Goal: Feedback & Contribution: Contribute content

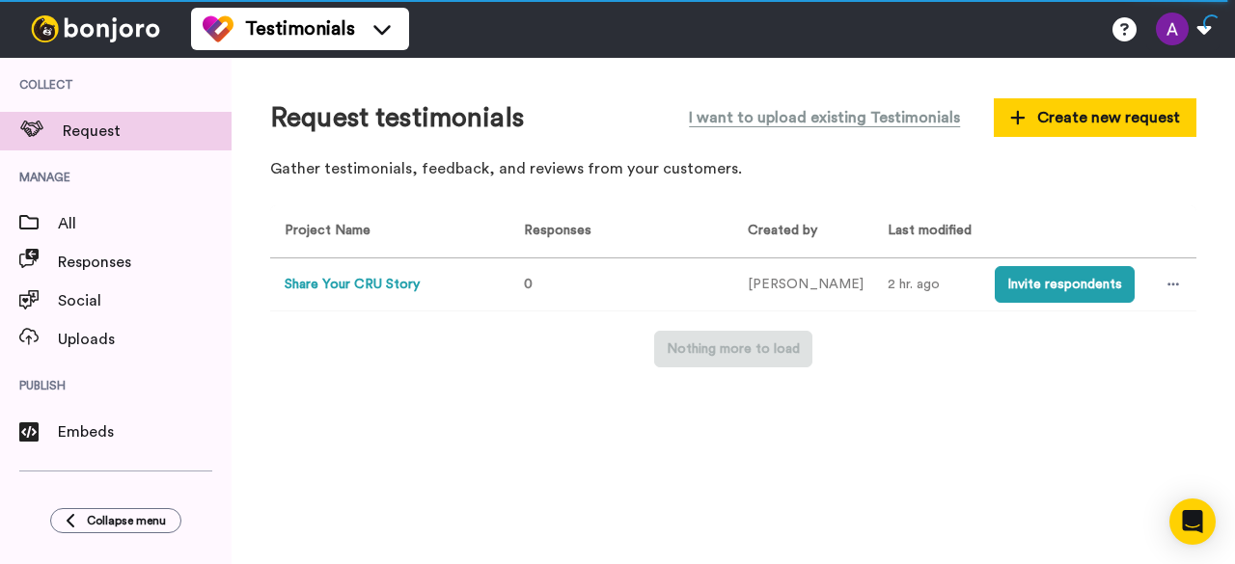
click at [364, 288] on button "Share Your CRU Story" at bounding box center [352, 285] width 135 height 20
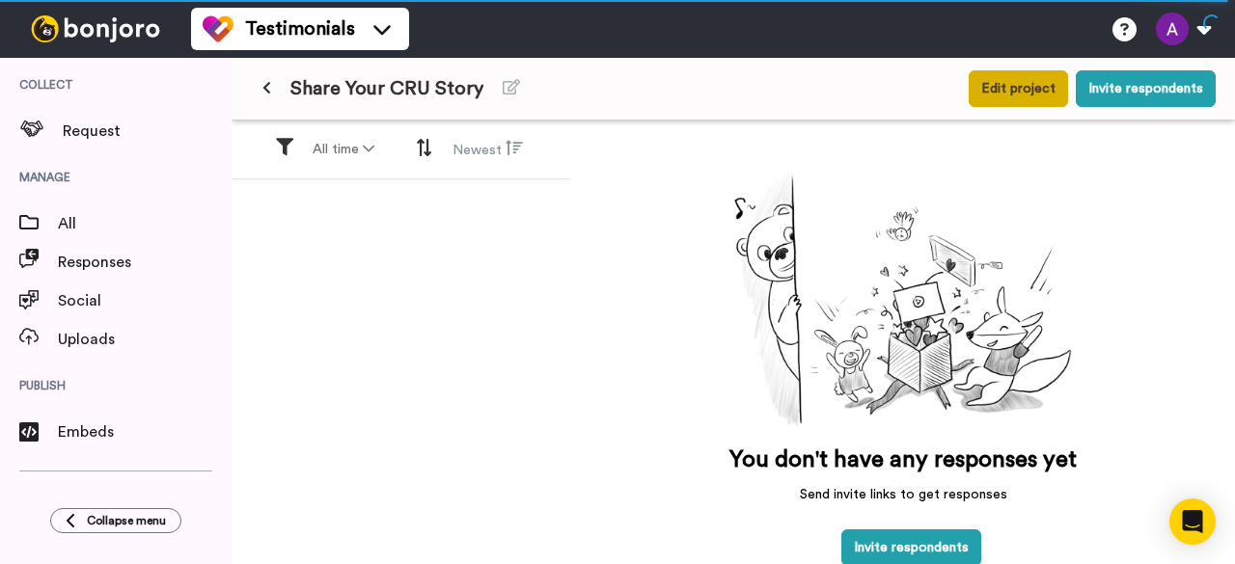
click at [1012, 93] on button "Edit project" at bounding box center [1018, 88] width 99 height 37
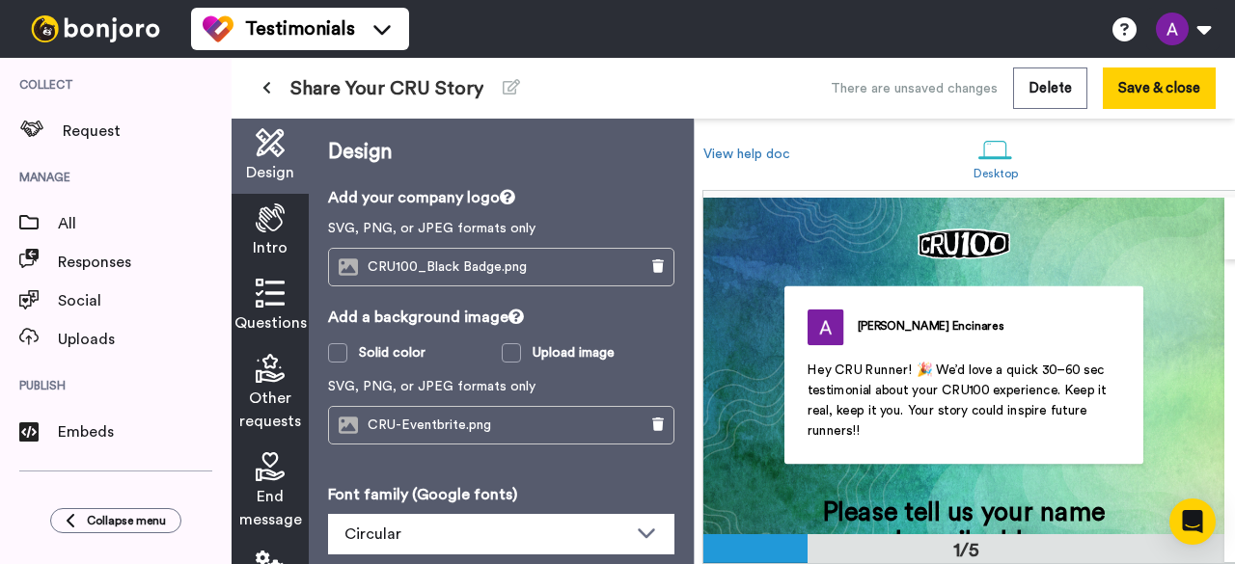
scroll to position [18, 0]
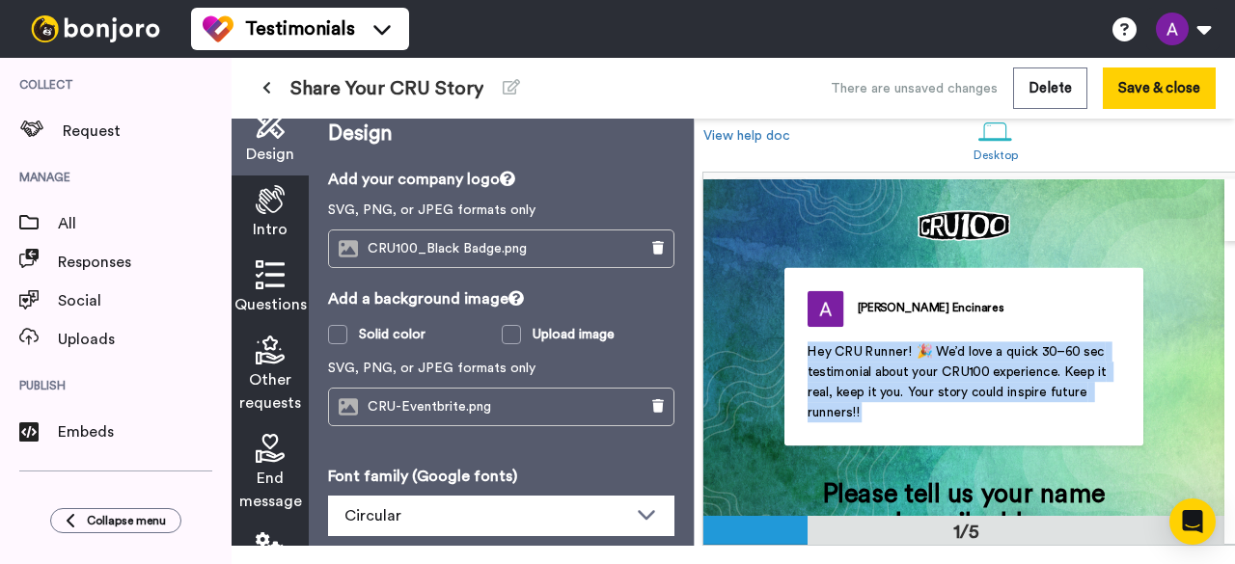
drag, startPoint x: 805, startPoint y: 344, endPoint x: 878, endPoint y: 410, distance: 98.4
click at [878, 410] on p "Hey CRU Runner! 🎉 We’d love a quick 30–60 sec testimonial about your CRU100 exp…" at bounding box center [965, 382] width 314 height 81
copy span "Hey CRU Runner! 🎉 We’d love a quick 30–60 sec testimonial about your CRU100 exp…"
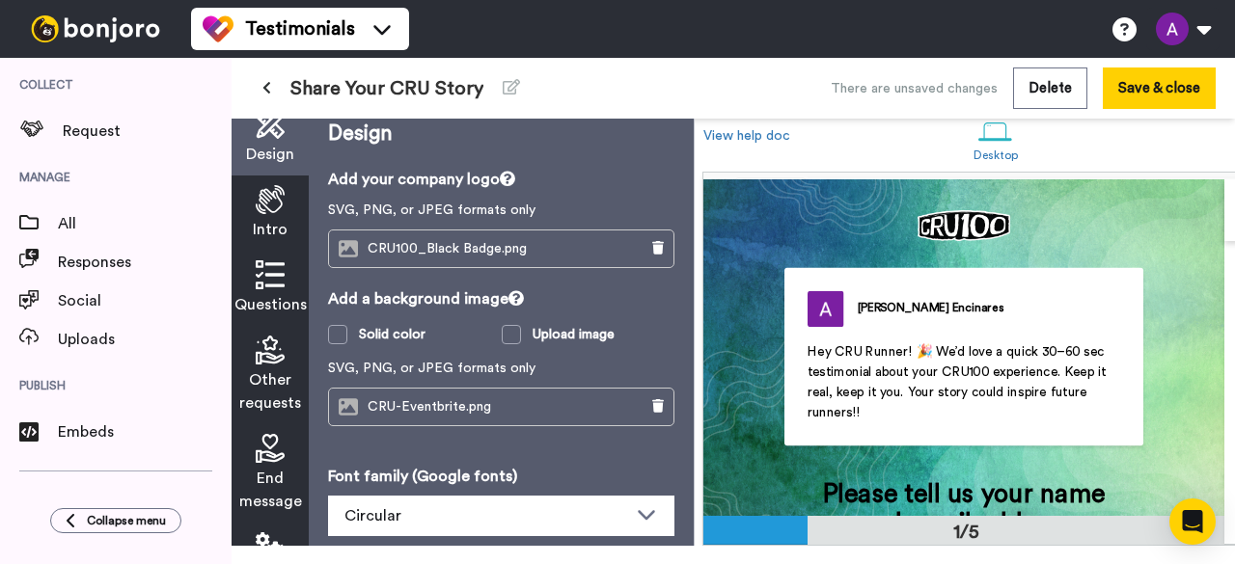
click at [288, 223] on div "Intro" at bounding box center [270, 213] width 77 height 75
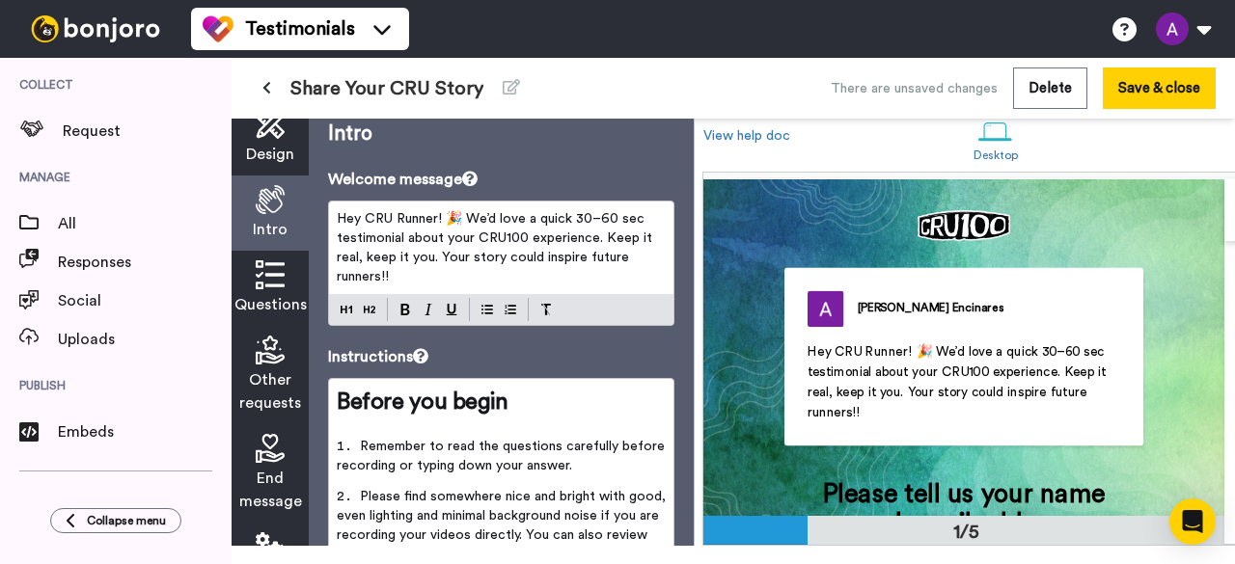
click at [268, 299] on span "Questions" at bounding box center [270, 304] width 72 height 23
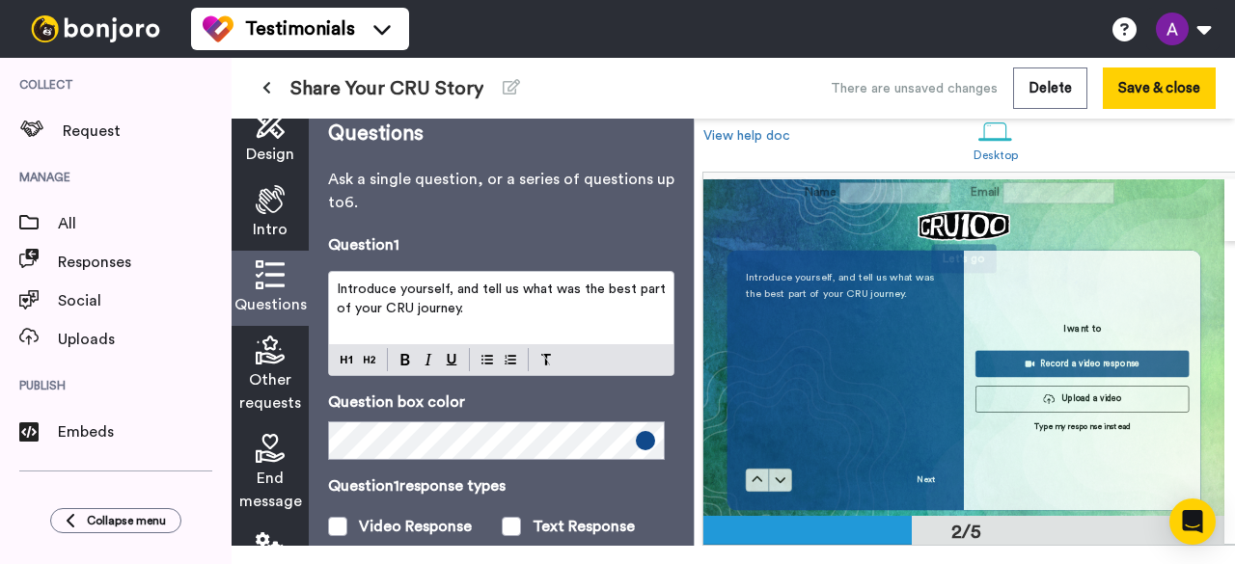
scroll to position [385, 0]
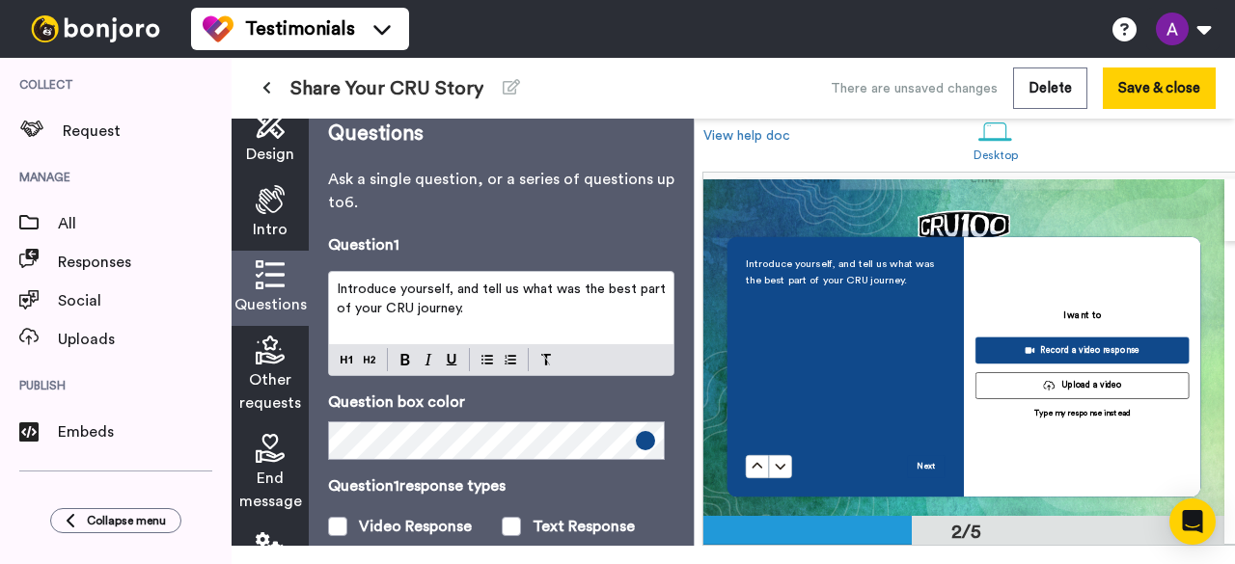
click at [500, 309] on p "Introduce yourself, and tell us what was the best part of your CRU journey." at bounding box center [501, 299] width 329 height 39
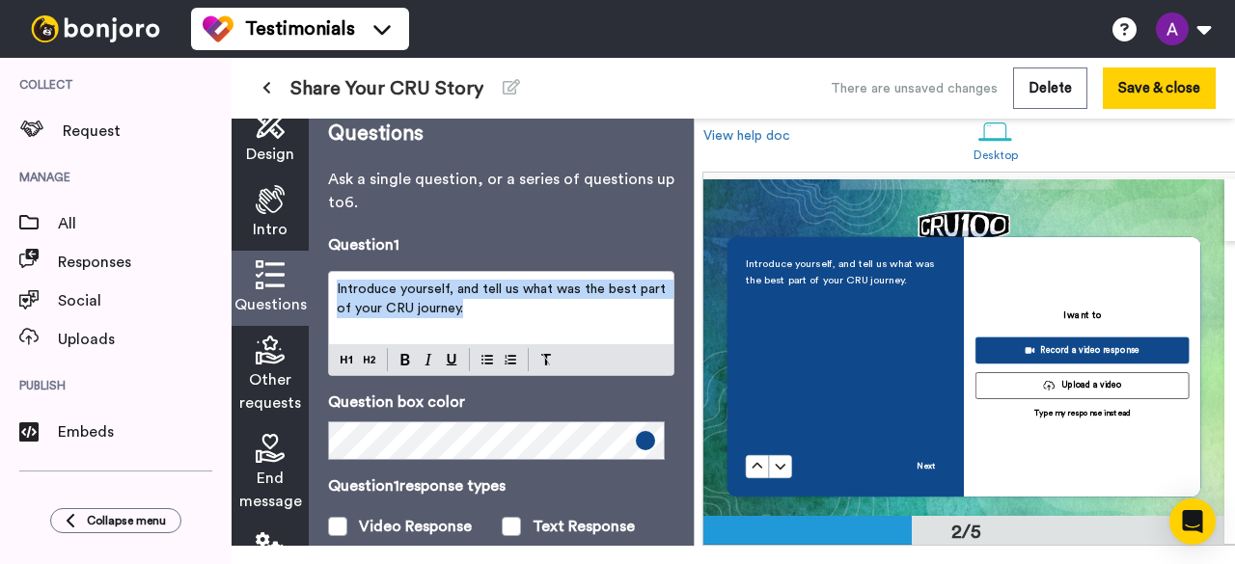
click at [500, 309] on p "Introduce yourself, and tell us what was the best part of your CRU journey." at bounding box center [501, 299] width 329 height 39
copy span "Introduce yourself, and tell us what was the best part of your CRU journey."
click at [500, 309] on p "Introduce yourself, and tell us what was the best part of your CRU journey." at bounding box center [501, 299] width 329 height 39
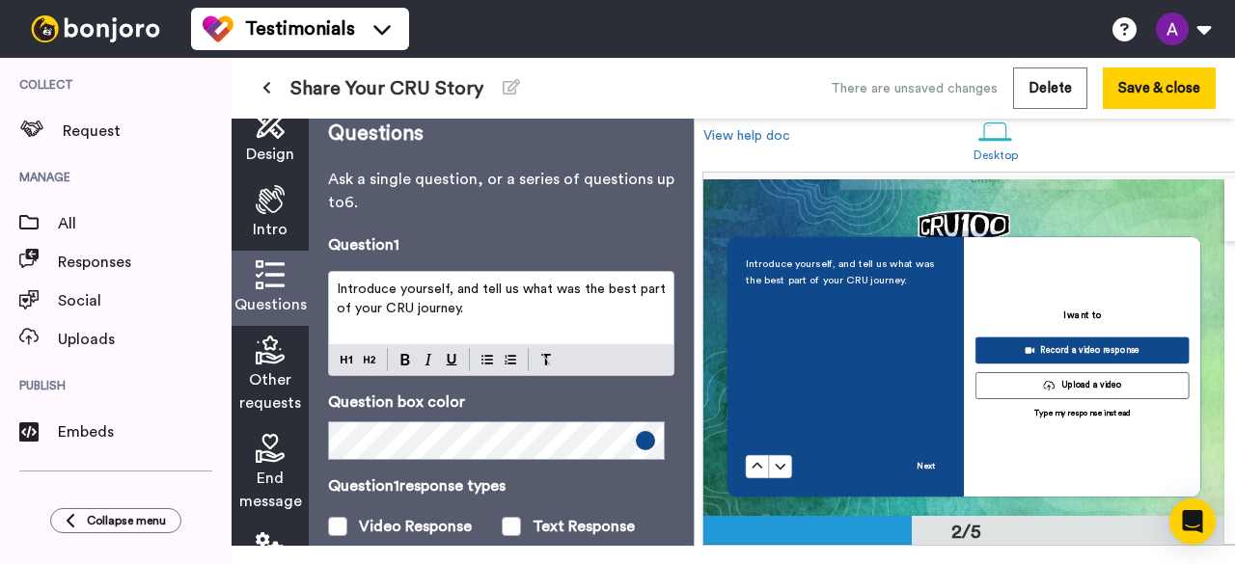
click at [500, 309] on p "Introduce yourself, and tell us what was the best part of your CRU journey." at bounding box center [501, 299] width 329 height 39
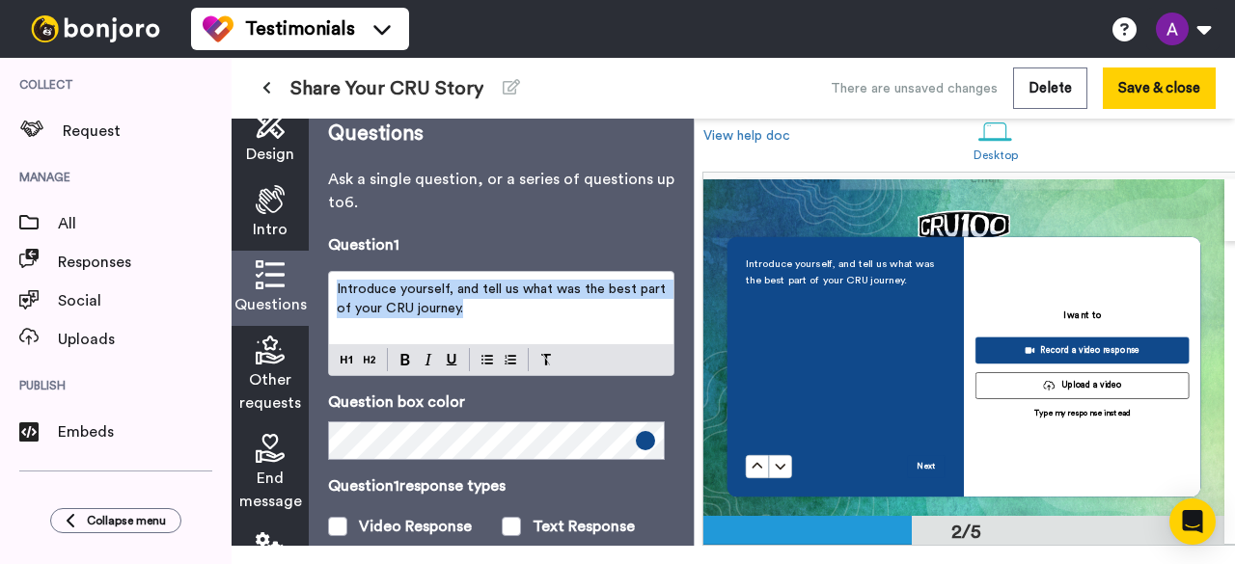
click at [500, 309] on p "Introduce yourself, and tell us what was the best part of your CRU journey." at bounding box center [501, 299] width 329 height 39
copy span "Introduce yourself, and tell us what was the best part of your CRU journey."
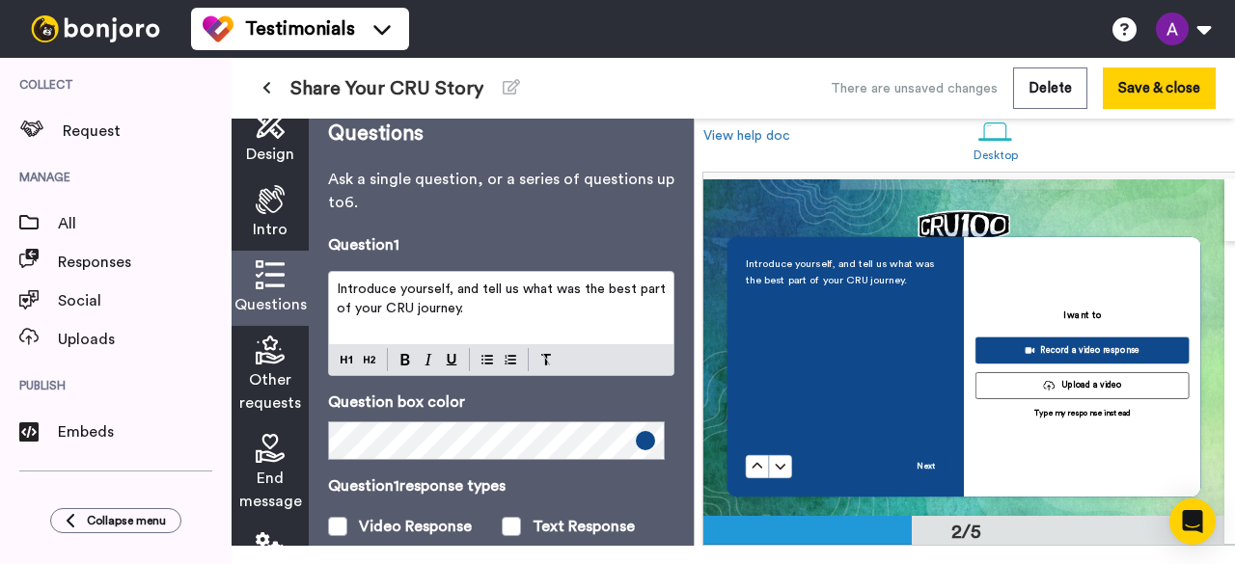
click at [270, 383] on span "Other requests" at bounding box center [270, 392] width 62 height 46
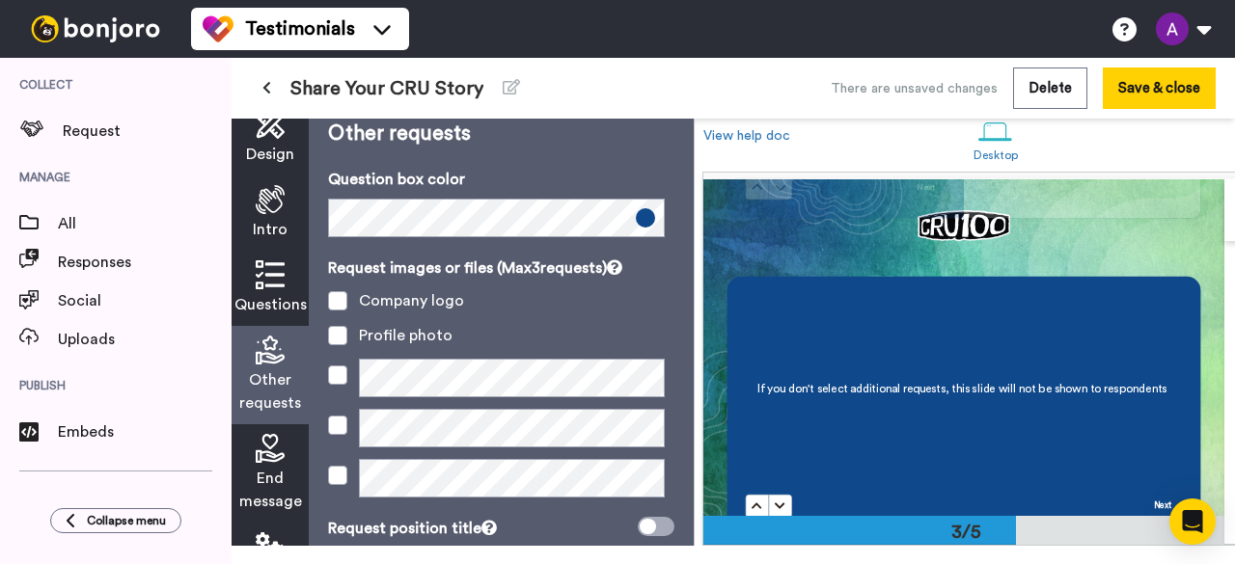
scroll to position [77, 0]
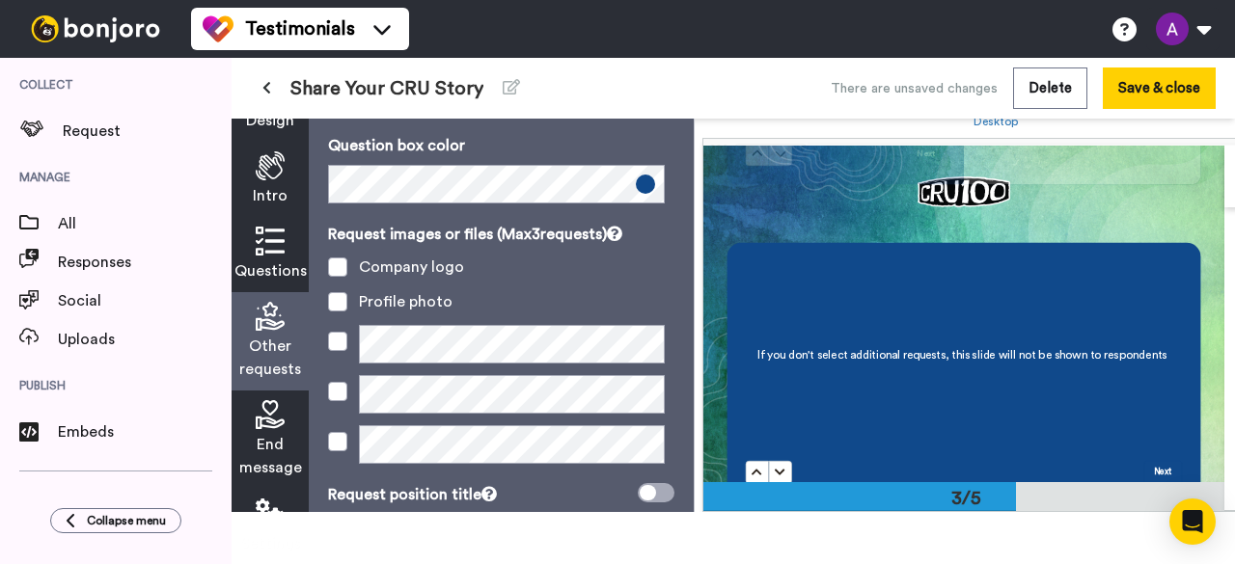
click at [270, 402] on icon at bounding box center [270, 414] width 29 height 29
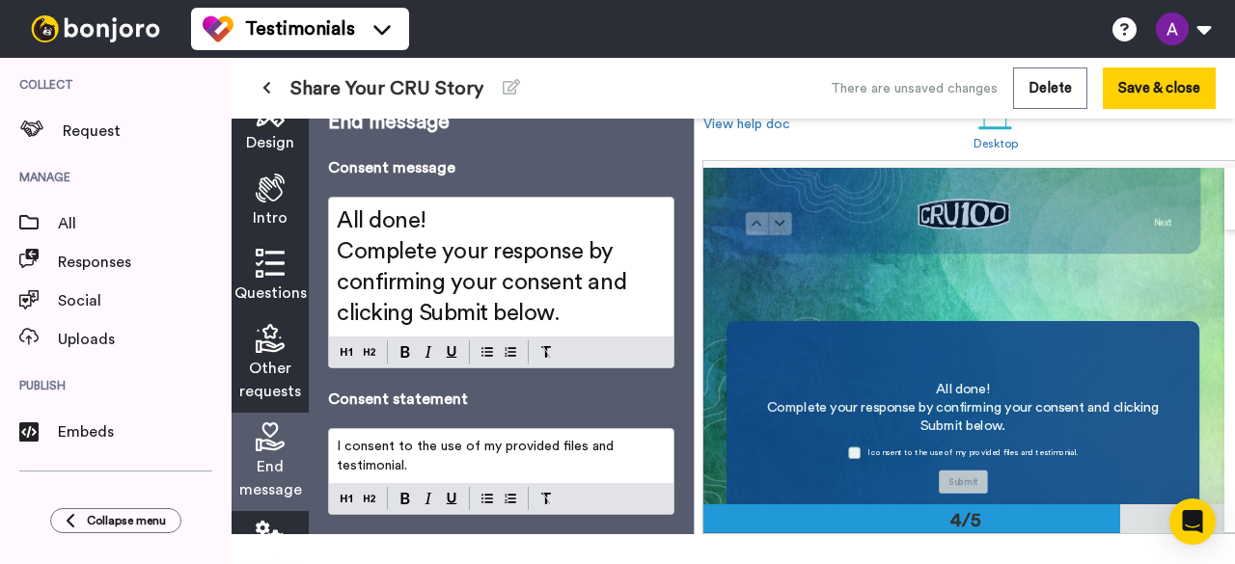
scroll to position [18, 0]
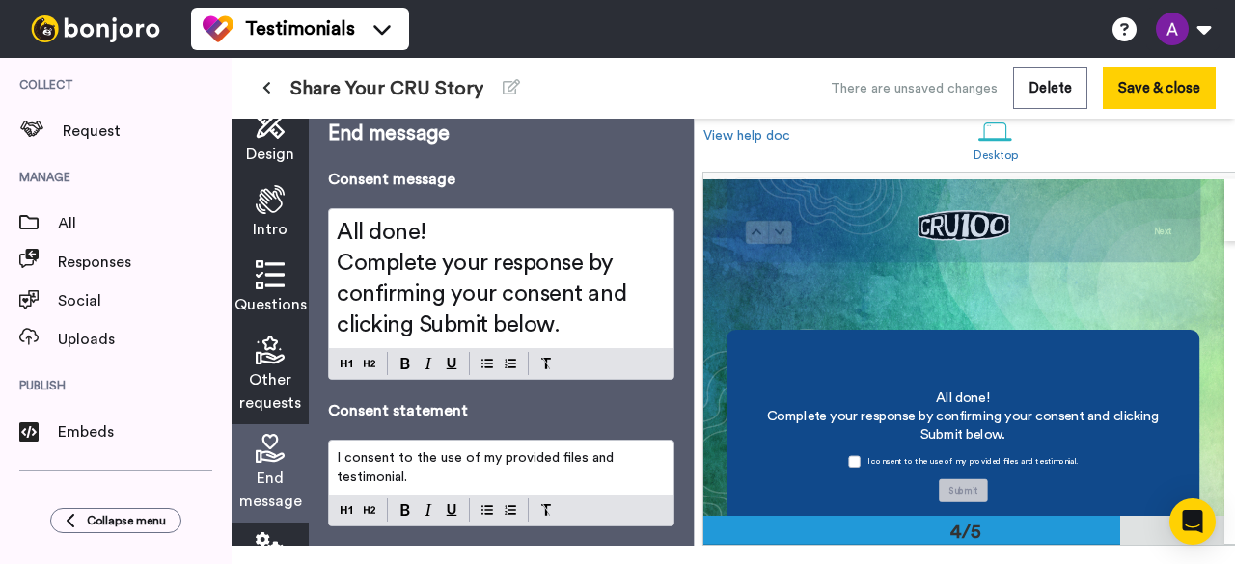
click at [428, 273] on span "Complete your response by confirming your consent and clicking Submit below." at bounding box center [484, 294] width 295 height 85
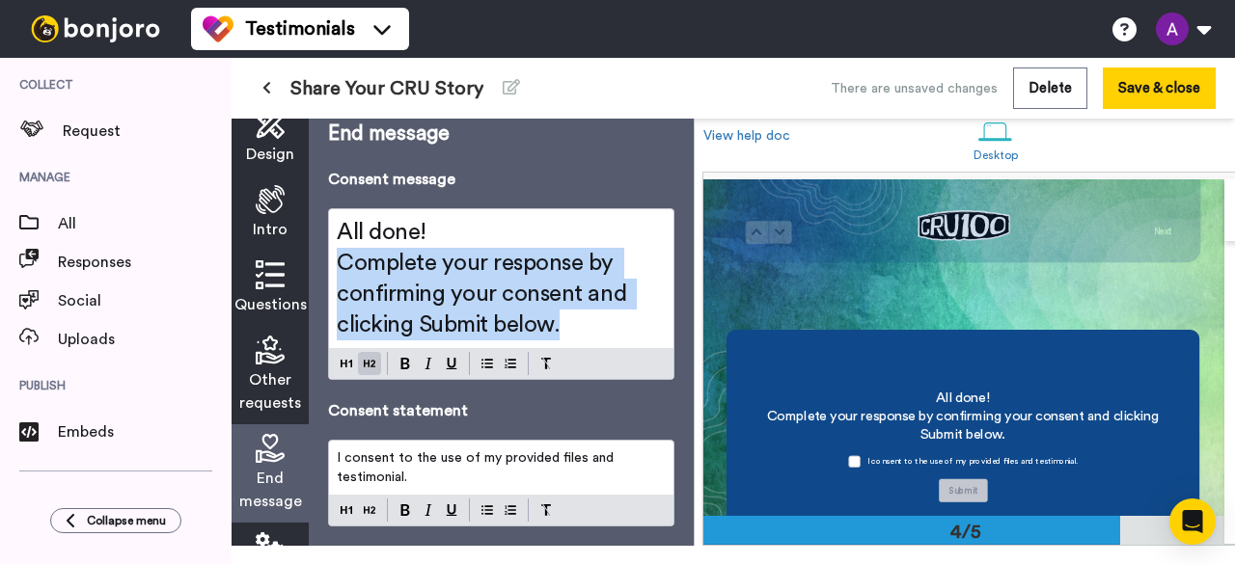
click at [428, 273] on span "Complete your response by confirming your consent and clicking Submit below." at bounding box center [484, 294] width 295 height 85
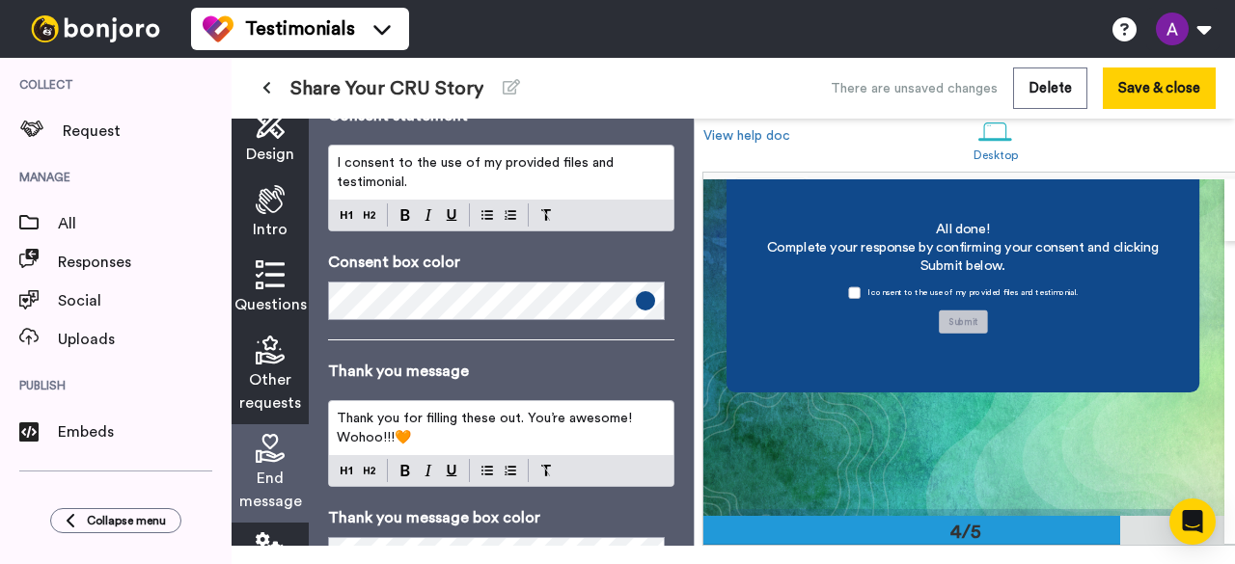
click at [463, 424] on p "Thank you for filling these out. You’re awesome! Wohoo!!!🧡" at bounding box center [501, 428] width 329 height 39
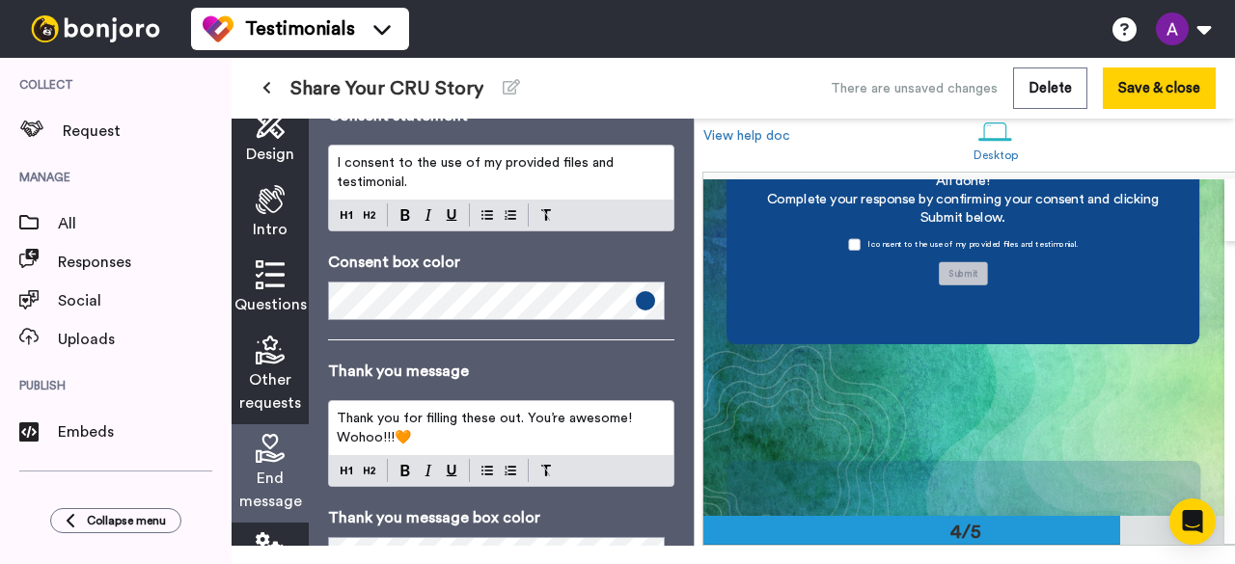
click at [463, 424] on p "Thank you for filling these out. You’re awesome! Wohoo!!!🧡" at bounding box center [501, 428] width 329 height 39
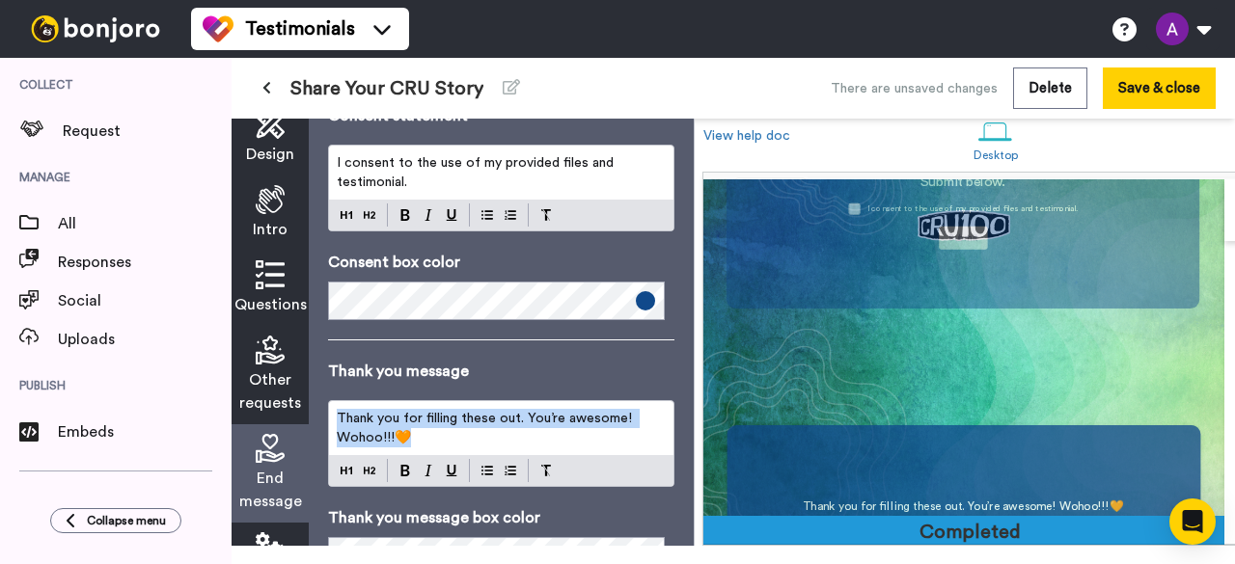
click at [463, 424] on p "Thank you for filling these out. You’re awesome! Wohoo!!!🧡" at bounding box center [501, 428] width 329 height 39
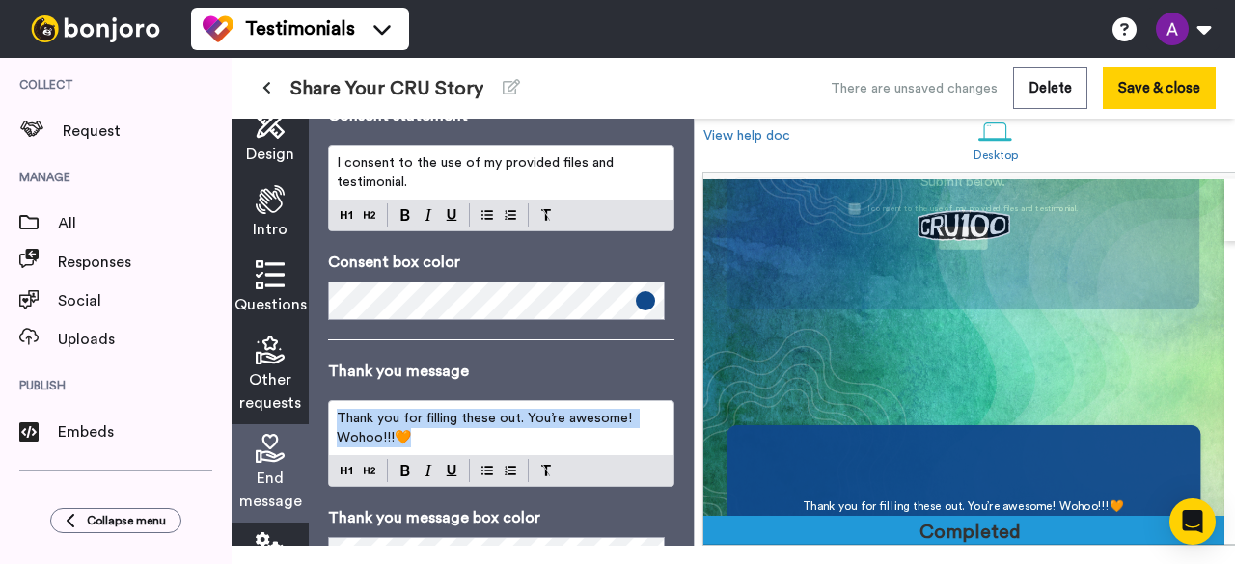
scroll to position [1191, 0]
copy span "Thank you for filling these out. You’re awesome! Wohoo!!!🧡"
